Goal: Information Seeking & Learning: Learn about a topic

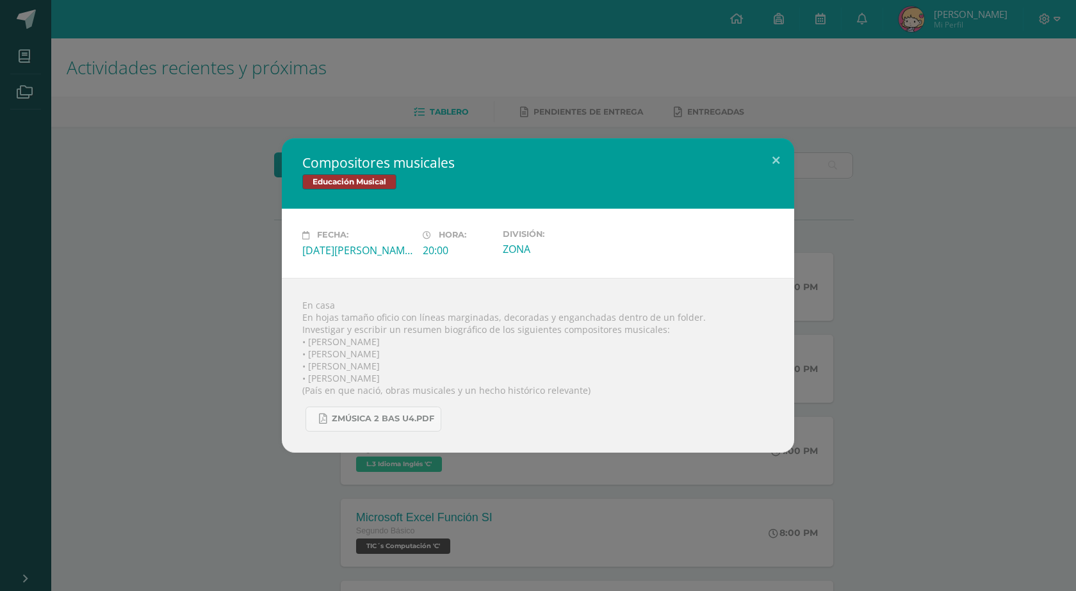
click at [567, 106] on div "Compositores musicales Educación Musical Fecha: [DATE][PERSON_NAME] Hora: 20:00…" at bounding box center [538, 295] width 1076 height 591
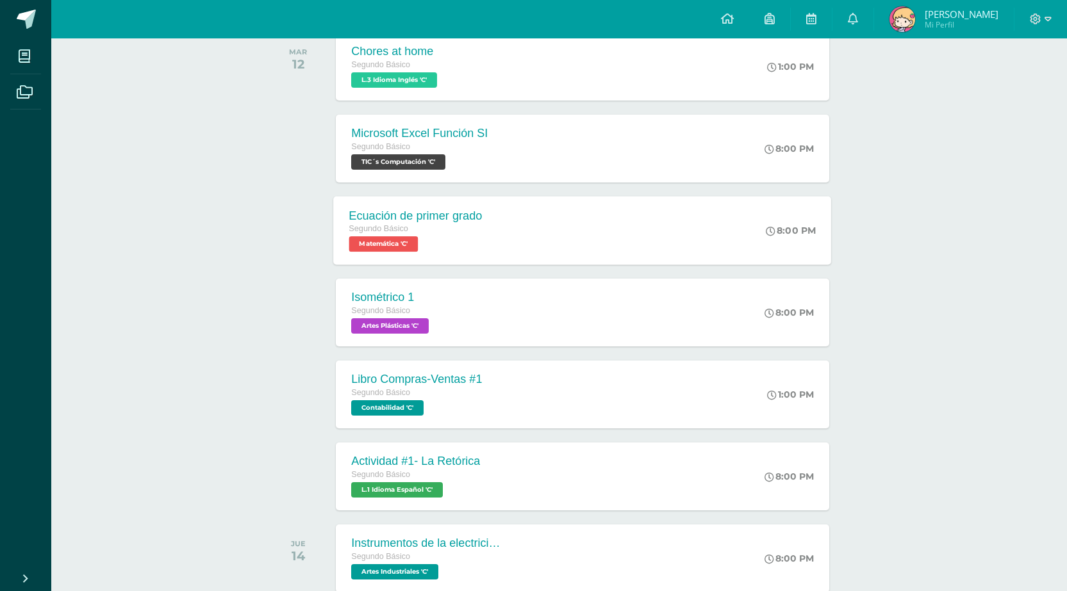
scroll to position [320, 0]
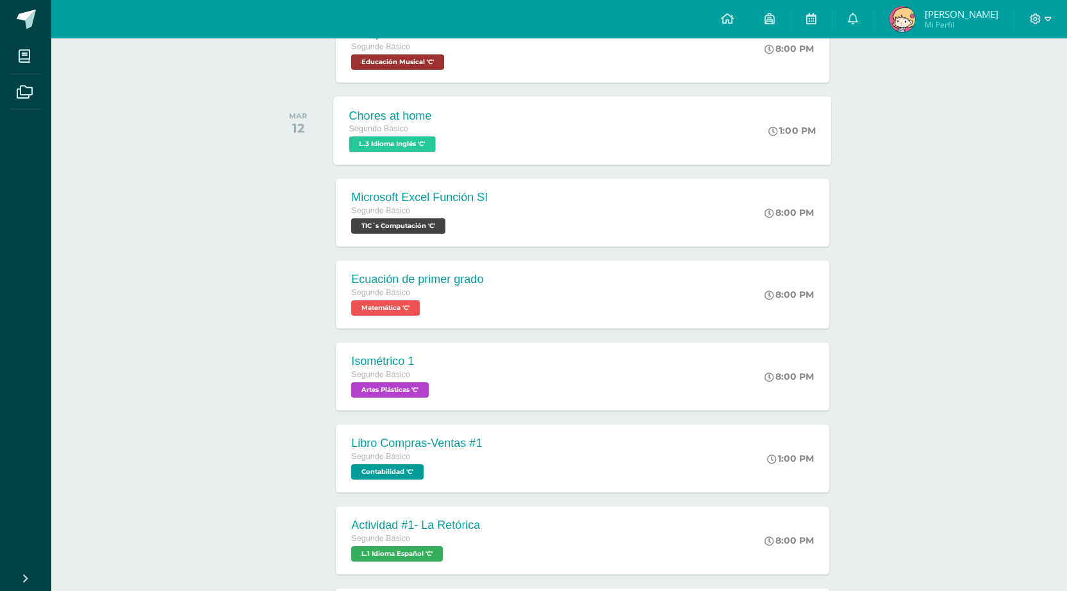
click at [469, 126] on div "Chores at home Segundo Básico L.3 Idioma Inglés 'C' 1:00 PM Chores at home L.3 …" at bounding box center [583, 130] width 498 height 69
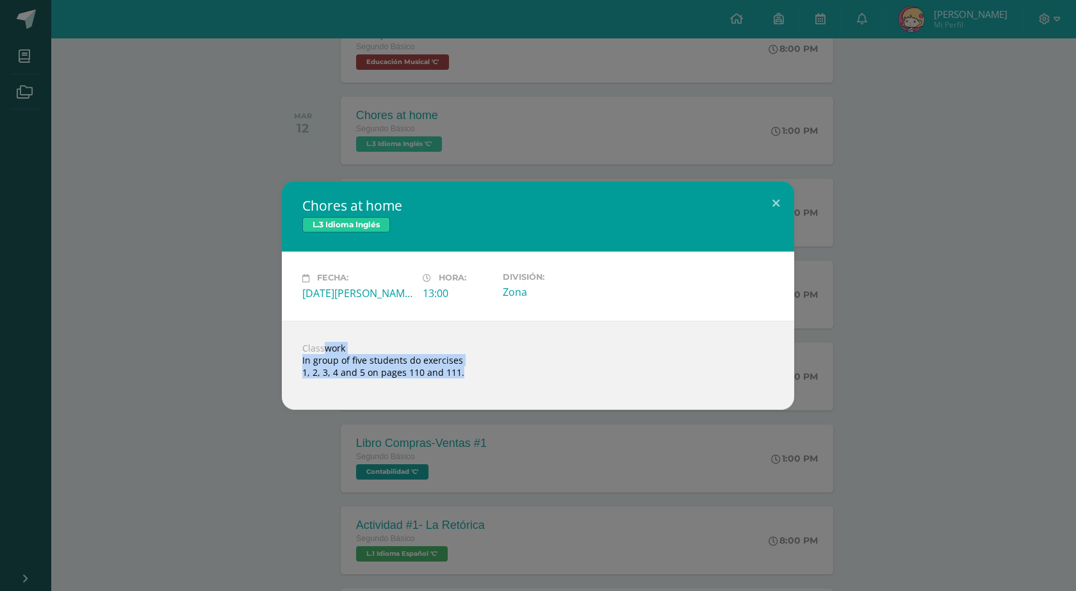
drag, startPoint x: 302, startPoint y: 344, endPoint x: 440, endPoint y: 393, distance: 145.5
click at [440, 393] on div "Classwork In group of five students do exercises 1, 2, 3, 4 and 5 on pages 110 …" at bounding box center [538, 365] width 513 height 89
click at [883, 255] on div "Chores at home L.3 Idioma Inglés Fecha: [DATE][PERSON_NAME] Hora: 13:00 Divisió…" at bounding box center [538, 295] width 1066 height 228
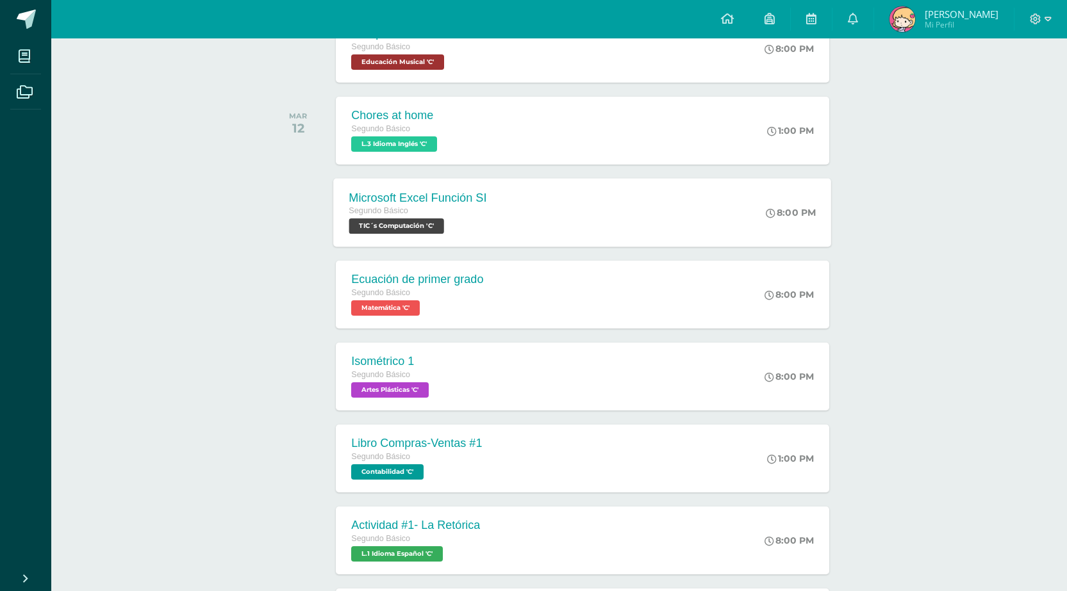
click at [484, 229] on div "Segundo Básico TIC´s Computación 'C'" at bounding box center [418, 218] width 138 height 29
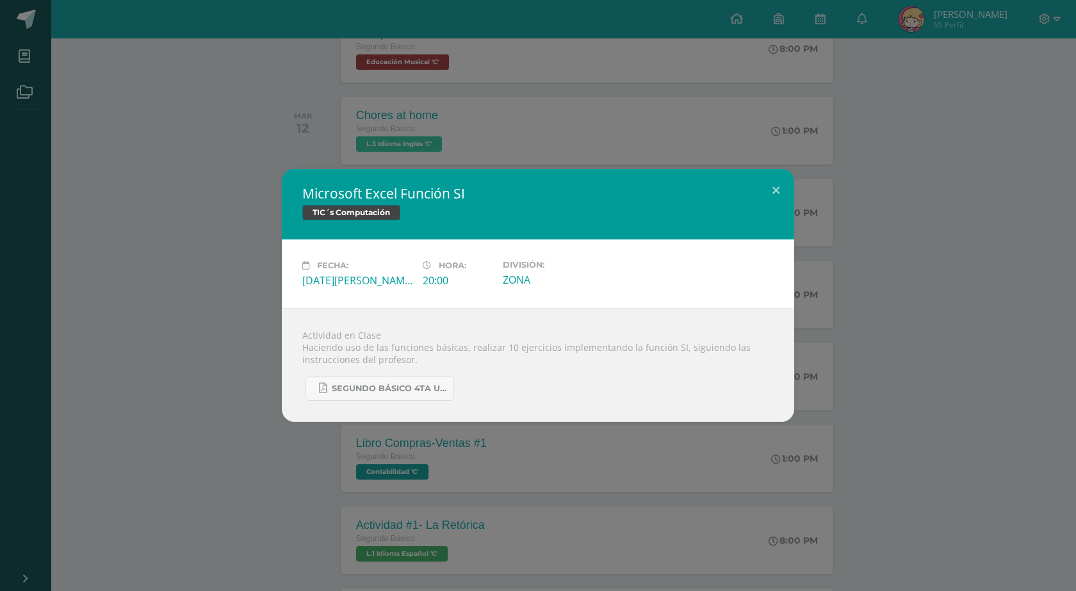
click at [211, 262] on div "Microsoft Excel Función SI TIC´s Computación Fecha: [DATE][PERSON_NAME] Hora: 2…" at bounding box center [538, 295] width 1066 height 253
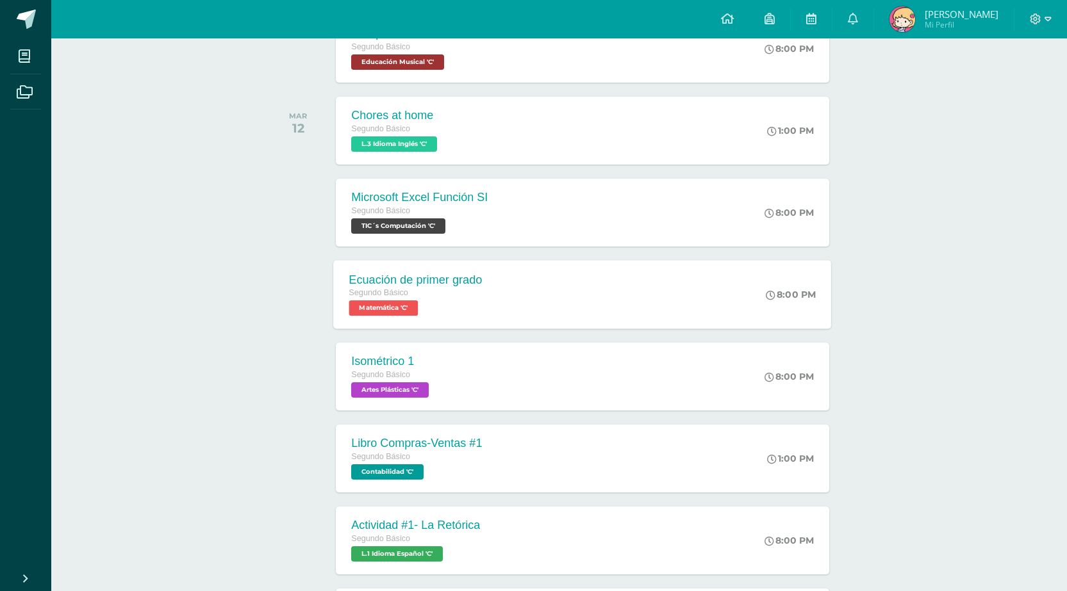
click at [444, 292] on div "Segundo Básico" at bounding box center [415, 293] width 133 height 14
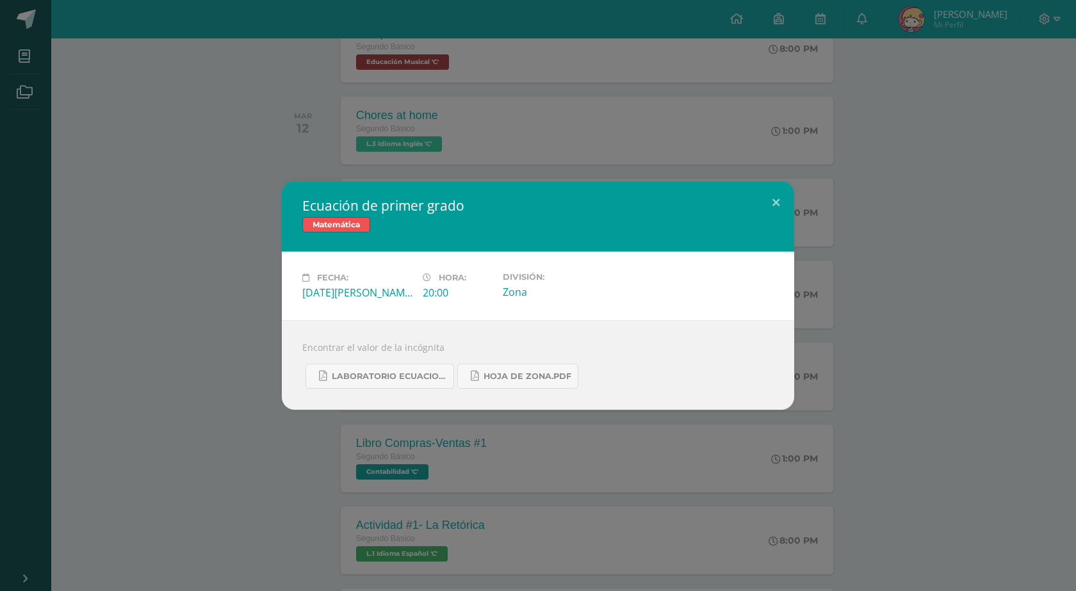
click at [256, 300] on div "Ecuación de primer grado Matemática Fecha: [DATE][PERSON_NAME] Hora: 20:00 Divi…" at bounding box center [538, 295] width 1066 height 229
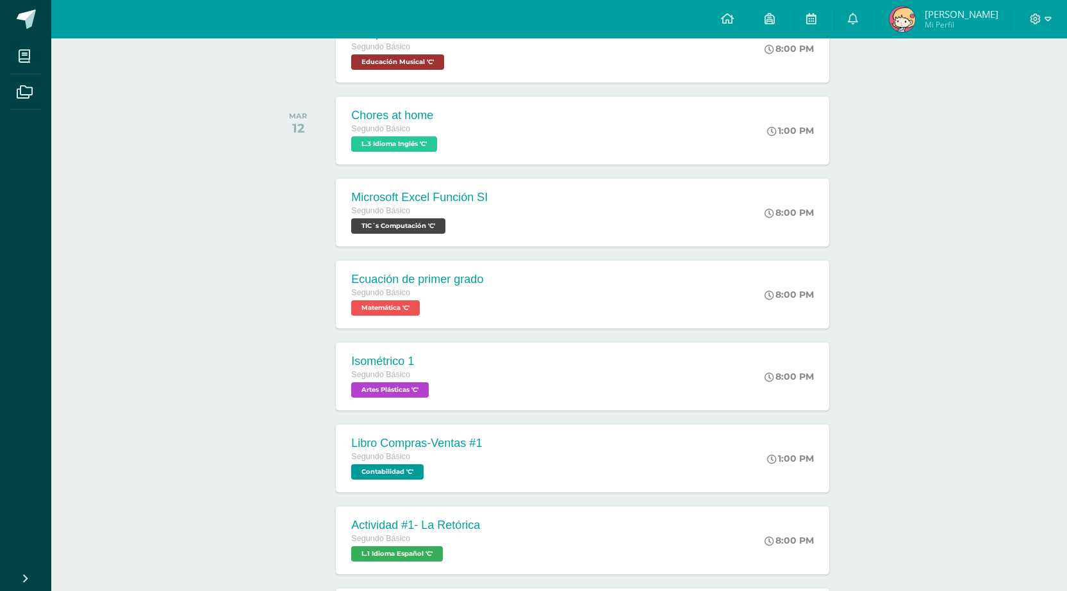
click at [428, 374] on div "Segundo Básico" at bounding box center [391, 375] width 81 height 14
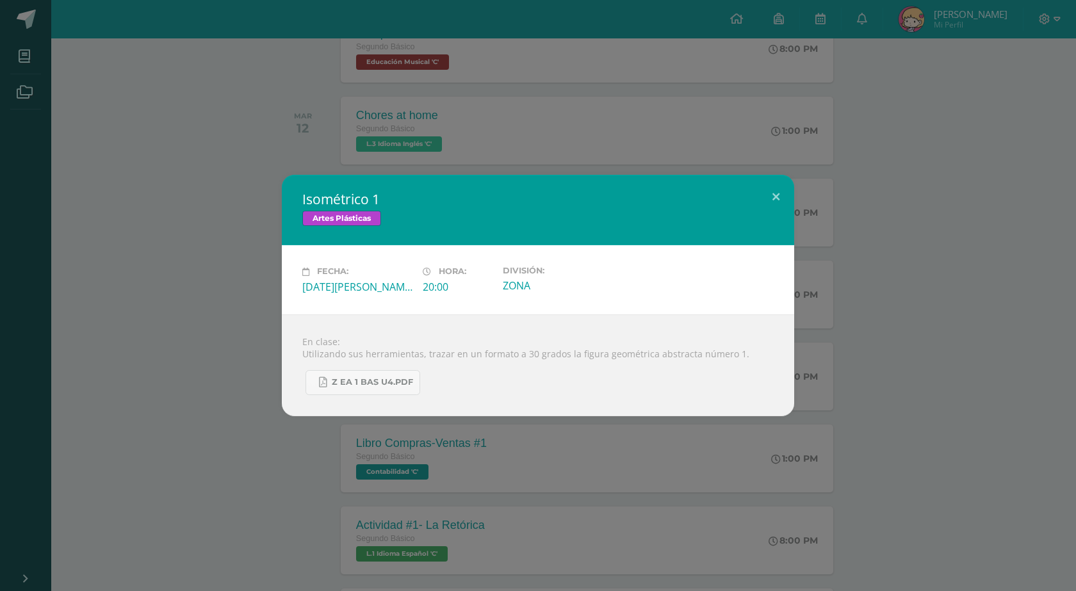
click at [234, 299] on div "Isométrico 1 Artes Plásticas Fecha: [DATE][PERSON_NAME] Hora: 20:00 División: Z…" at bounding box center [538, 295] width 1066 height 241
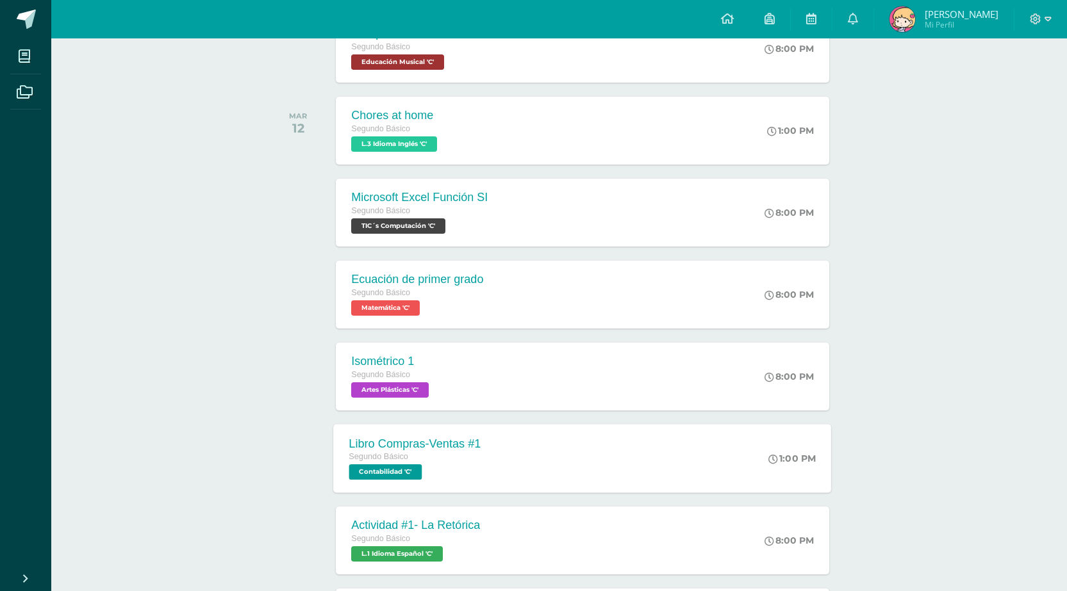
click at [476, 444] on div "Libro Compras-Ventas #1" at bounding box center [415, 443] width 132 height 13
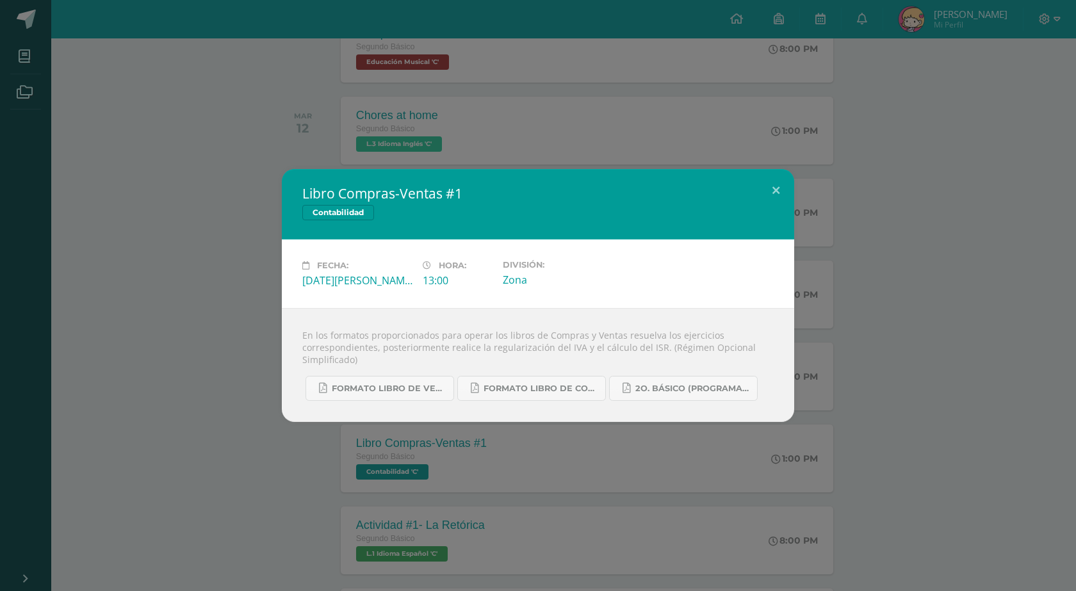
click at [251, 394] on div "Libro Compras-Ventas #1 Contabilidad Fecha: [DATE][PERSON_NAME] Hora: 13:00 Div…" at bounding box center [538, 295] width 1066 height 253
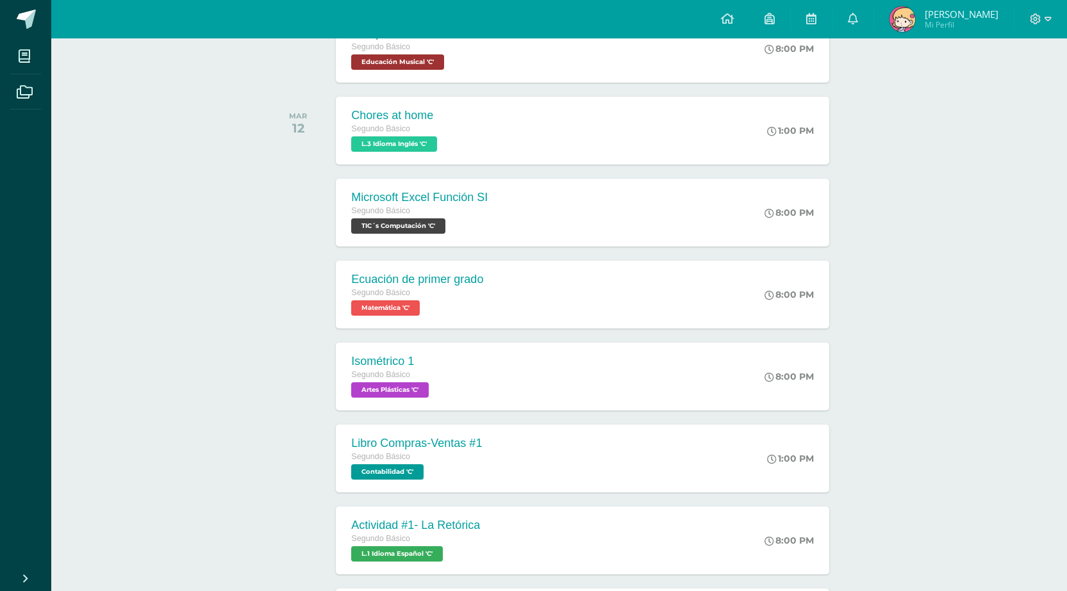
scroll to position [513, 0]
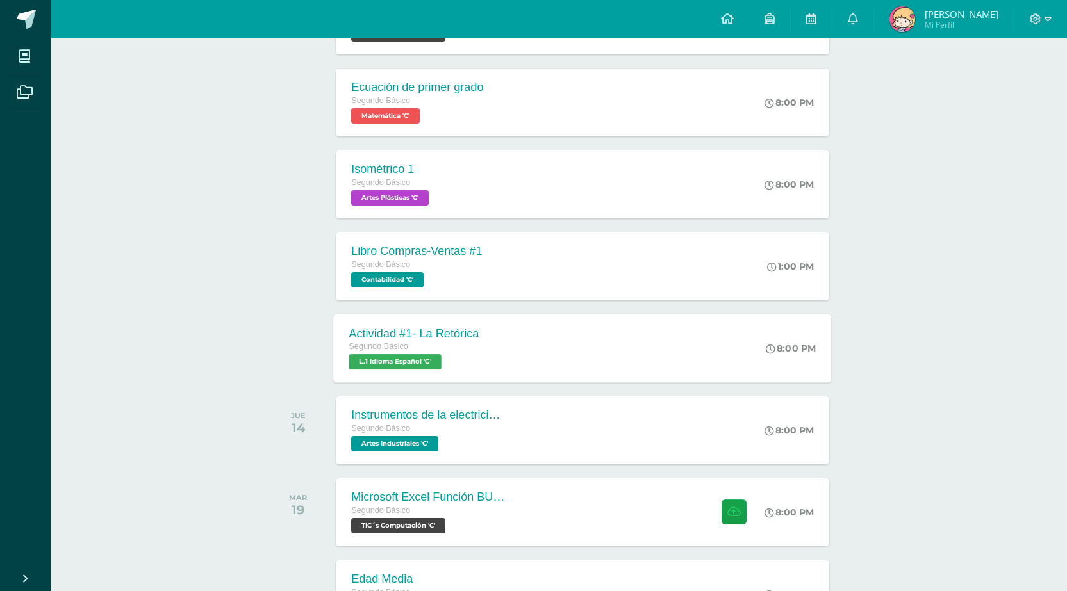
click at [399, 373] on div "Actividad #1- La Retórica Segundo Básico L.1 Idioma Español 'C'" at bounding box center [414, 348] width 161 height 69
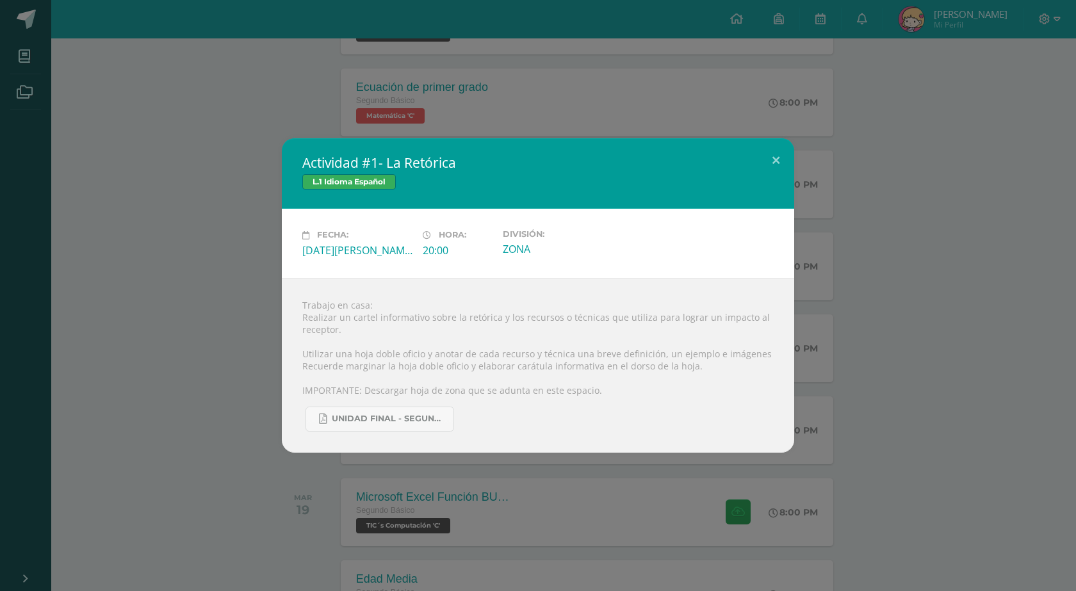
click at [232, 269] on div "Actividad #1- La Retórica L.1 Idioma Español Fecha: [DATE][PERSON_NAME] Hora: 2…" at bounding box center [538, 295] width 1066 height 314
